Goal: Task Accomplishment & Management: Use online tool/utility

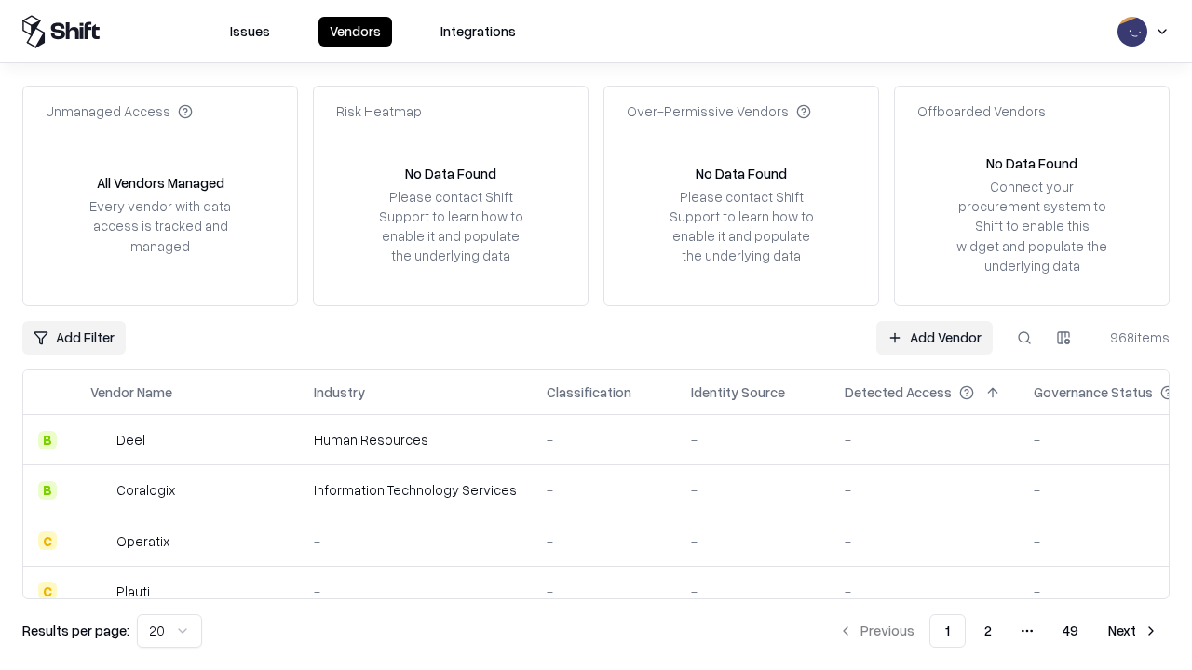
click at [934, 337] on link "Add Vendor" at bounding box center [934, 338] width 116 height 34
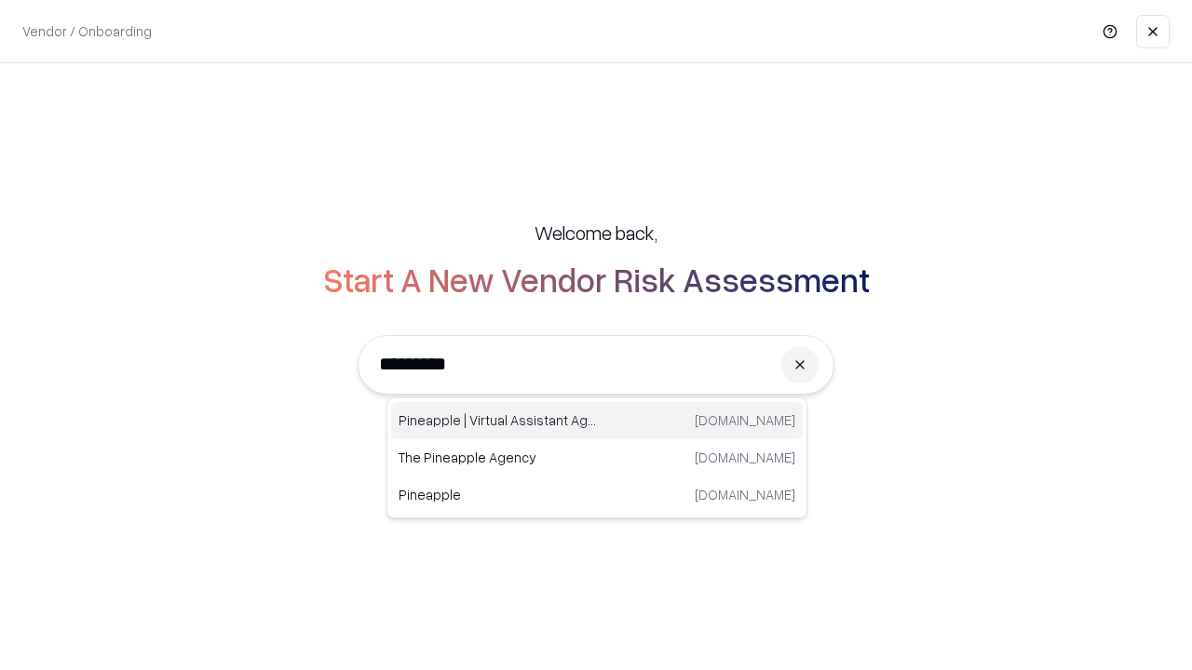
click at [597, 421] on div "Pineapple | Virtual Assistant Agency [DOMAIN_NAME]" at bounding box center [597, 420] width 412 height 37
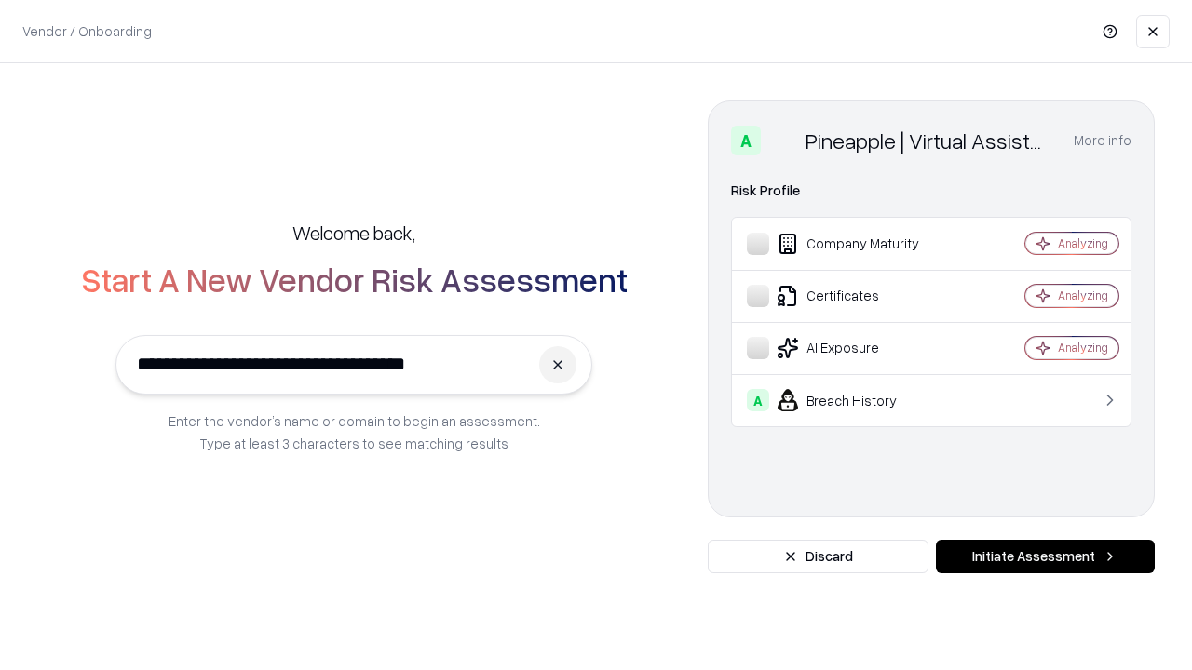
type input "**********"
click at [1045, 557] on button "Initiate Assessment" at bounding box center [1045, 557] width 219 height 34
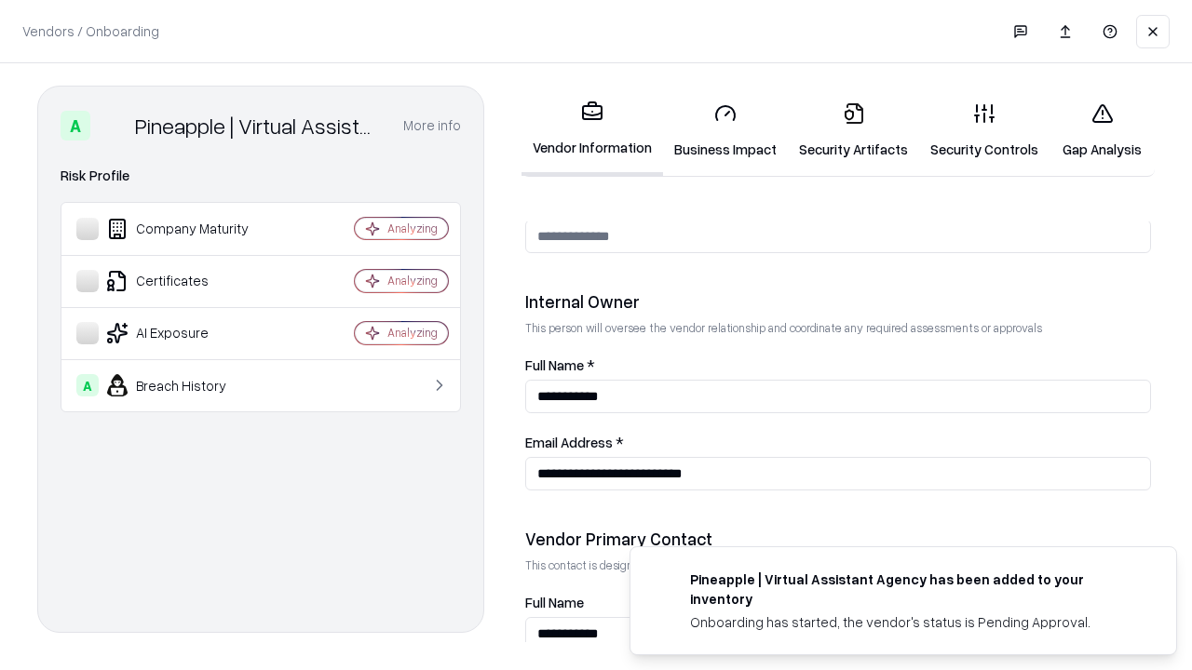
scroll to position [965, 0]
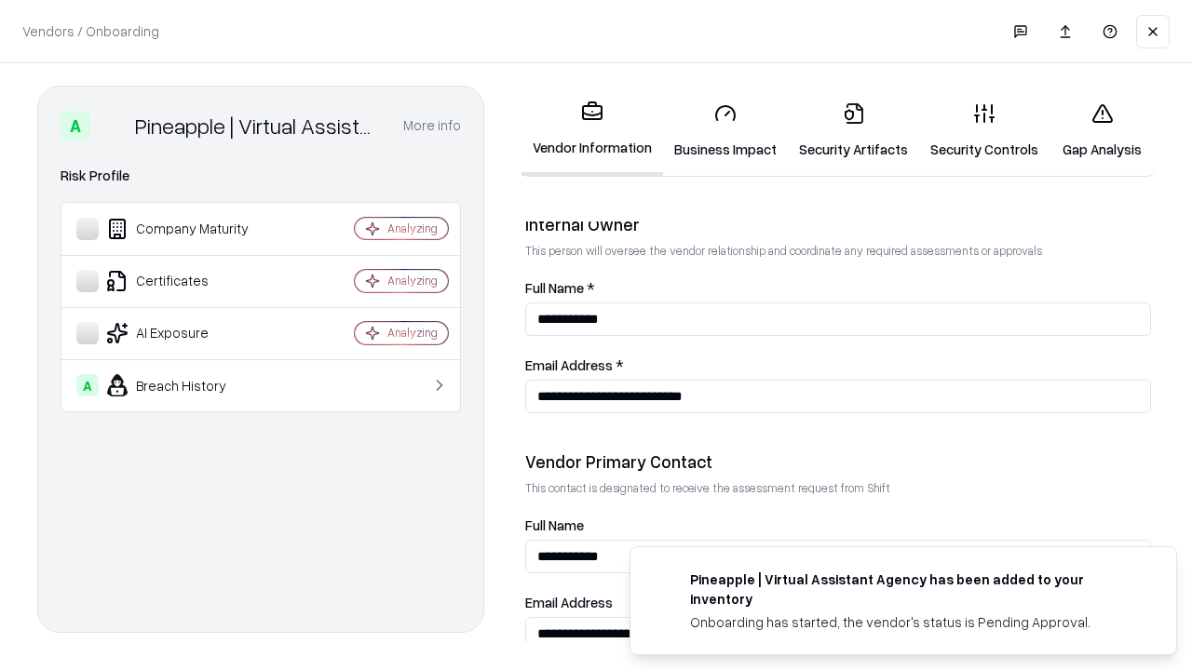
click at [725, 130] on link "Business Impact" at bounding box center [725, 131] width 125 height 87
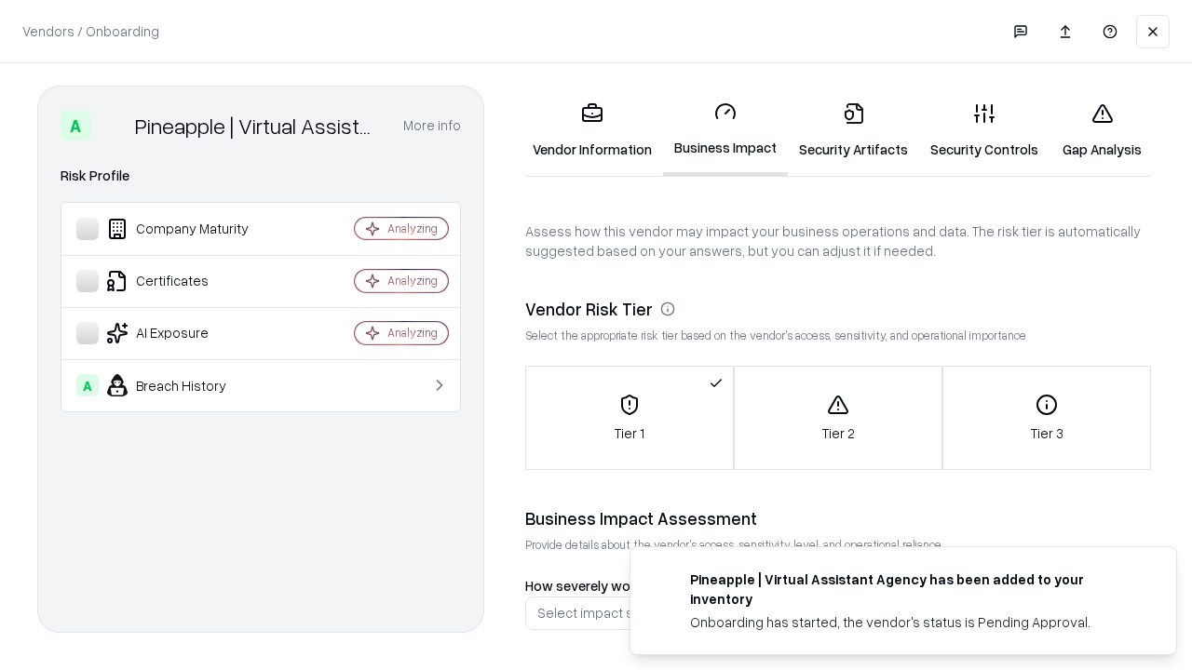
click at [853, 130] on link "Security Artifacts" at bounding box center [853, 131] width 131 height 87
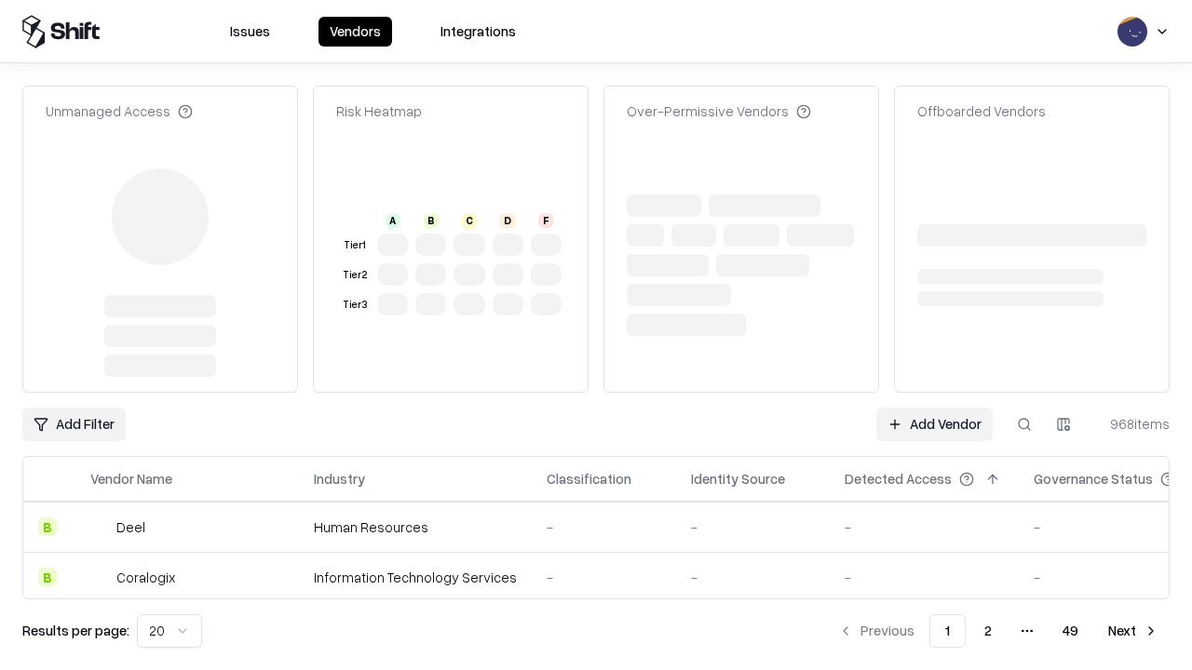
click at [934, 408] on link "Add Vendor" at bounding box center [934, 425] width 116 height 34
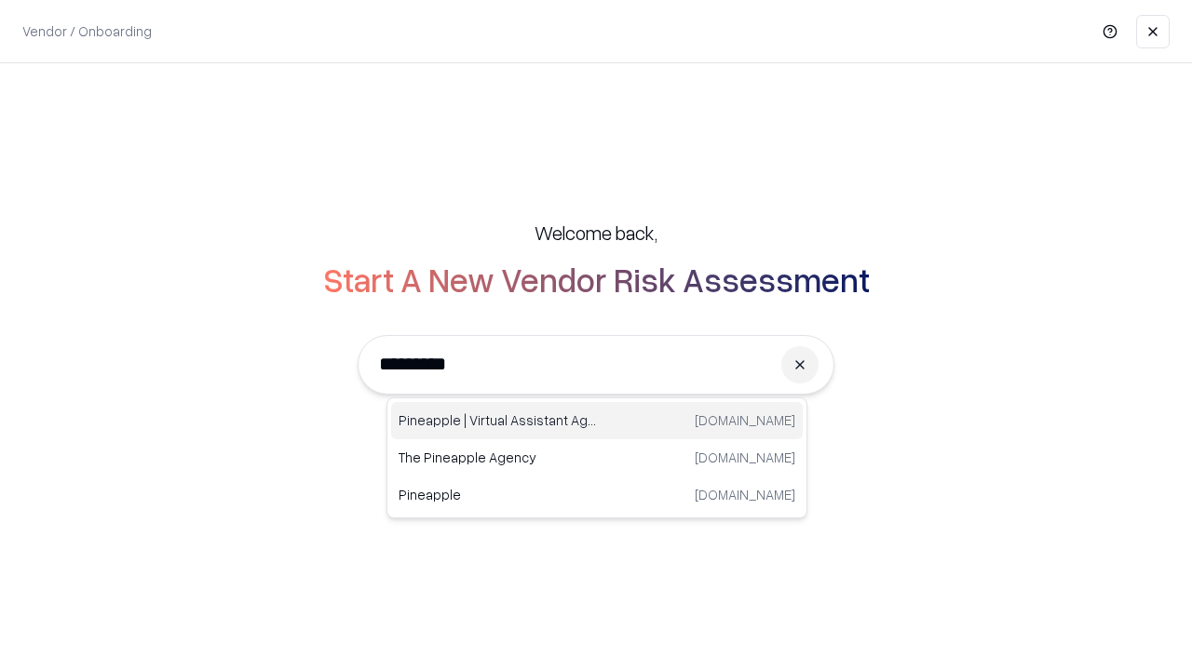
click at [597, 421] on div "Pineapple | Virtual Assistant Agency [DOMAIN_NAME]" at bounding box center [597, 420] width 412 height 37
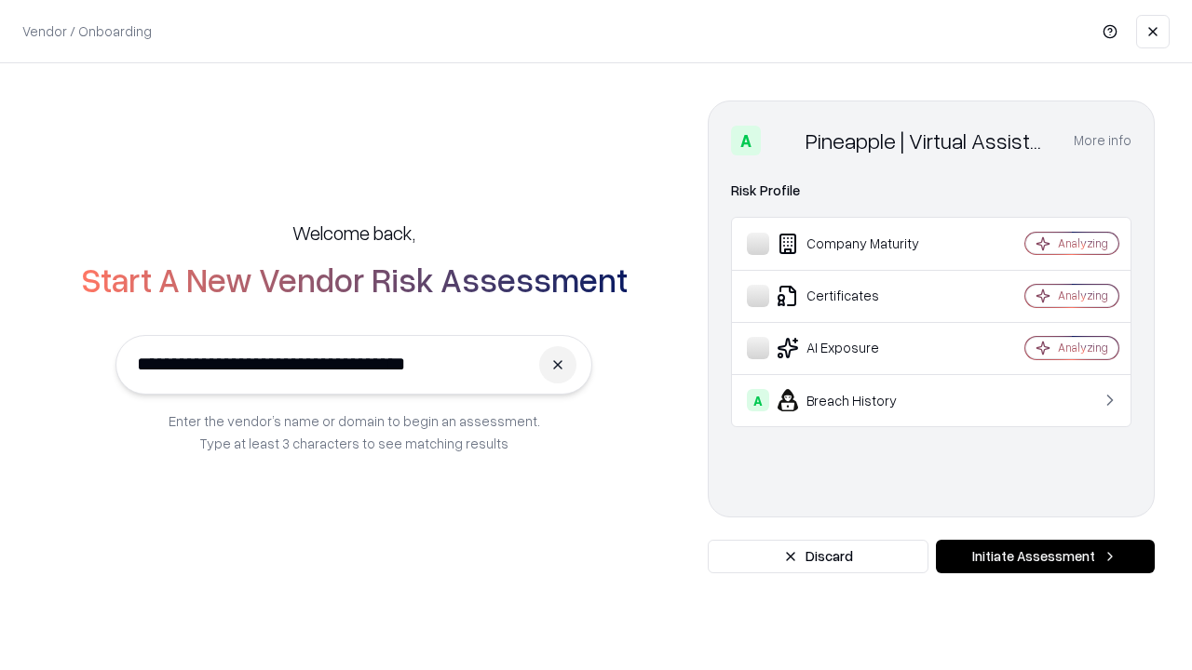
type input "**********"
click at [1045, 557] on button "Initiate Assessment" at bounding box center [1045, 557] width 219 height 34
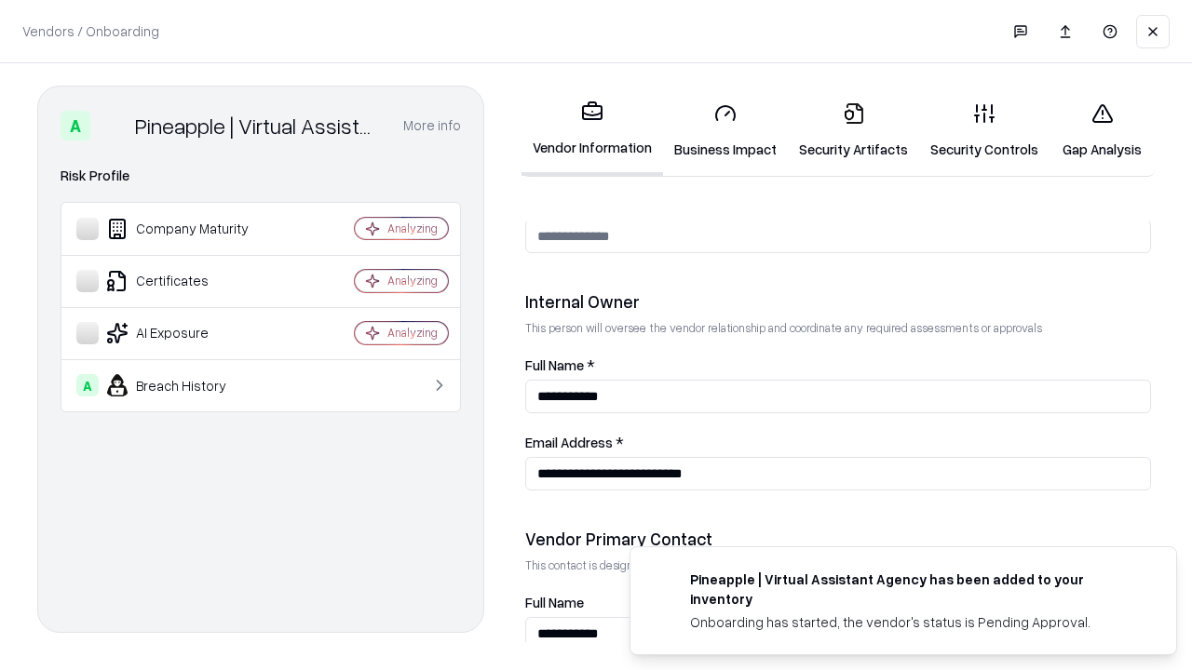
scroll to position [965, 0]
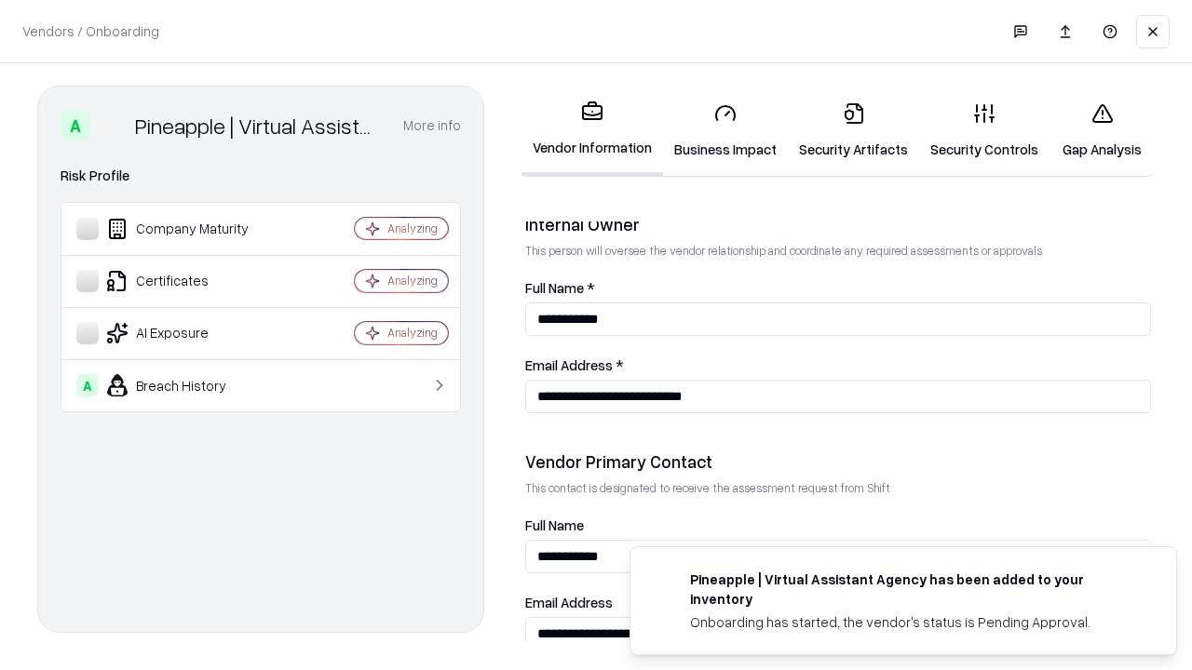
click at [1102, 130] on link "Gap Analysis" at bounding box center [1101, 131] width 105 height 87
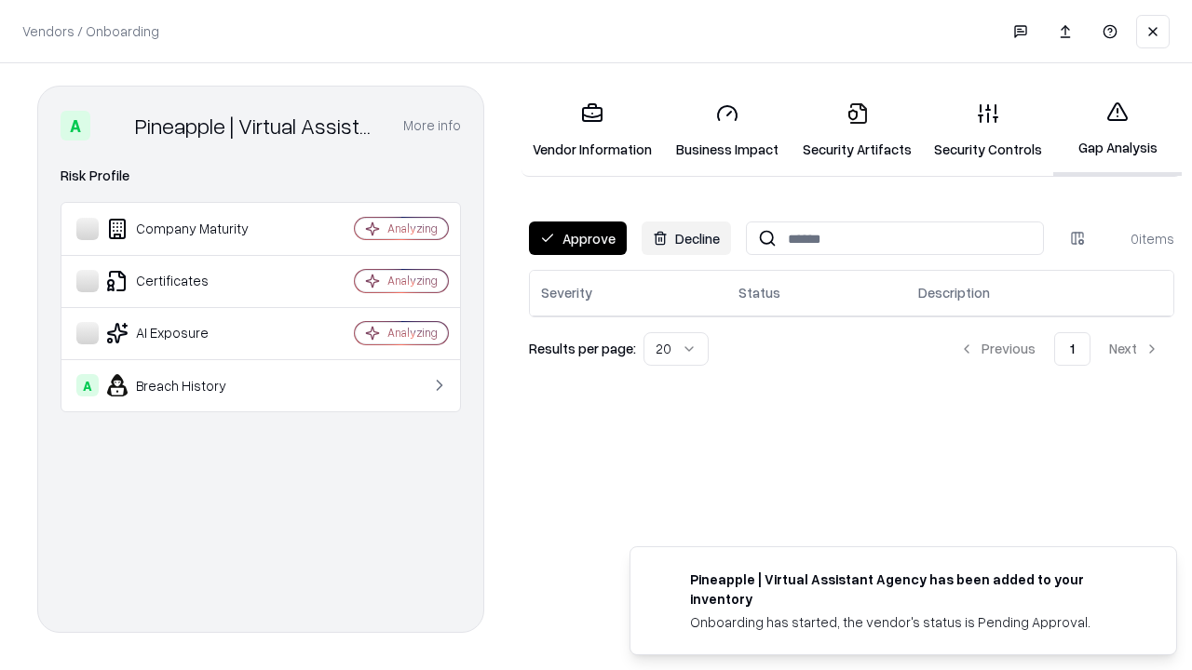
click at [577, 238] on button "Approve" at bounding box center [578, 239] width 98 height 34
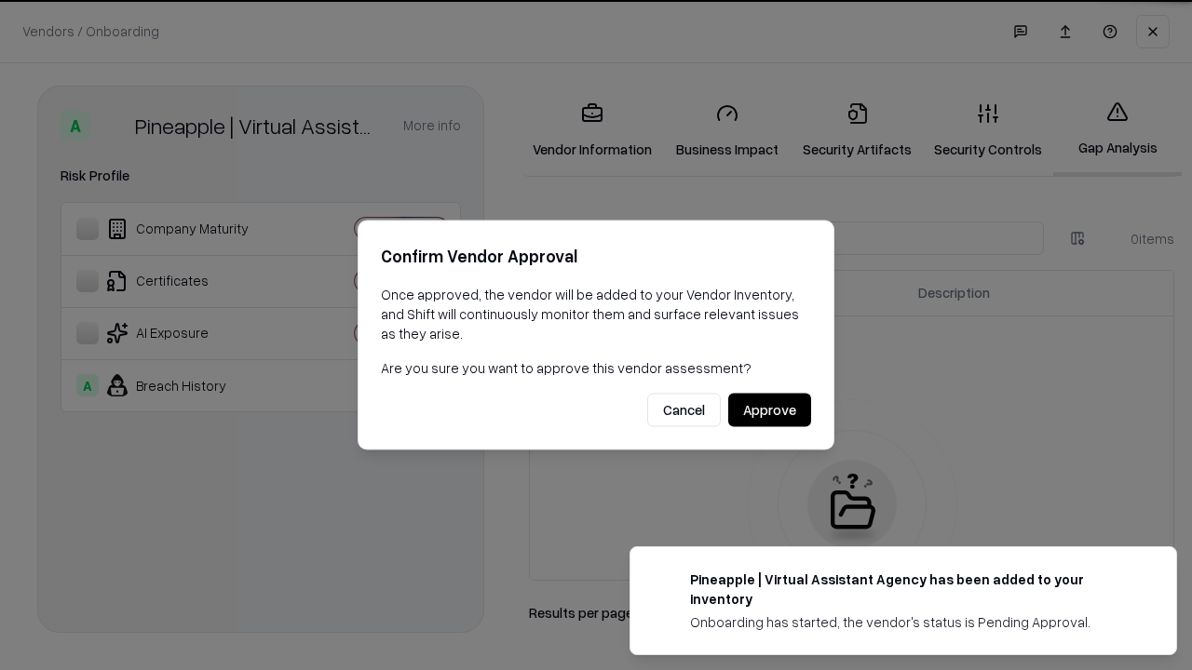
click at [769, 410] on button "Approve" at bounding box center [769, 411] width 83 height 34
